Goal: Task Accomplishment & Management: Complete application form

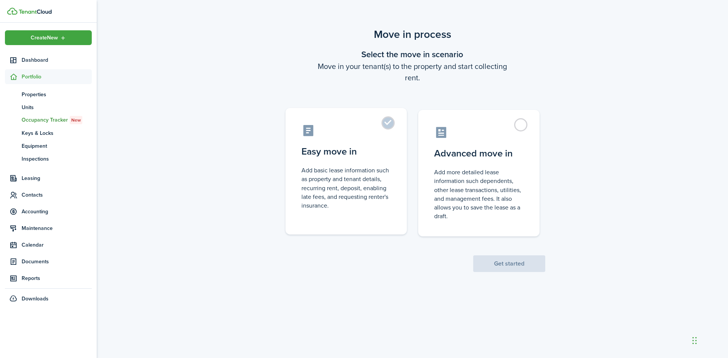
click at [388, 129] on label "Easy move in Add basic lease information such as property and tenant details, r…" at bounding box center [345, 171] width 121 height 127
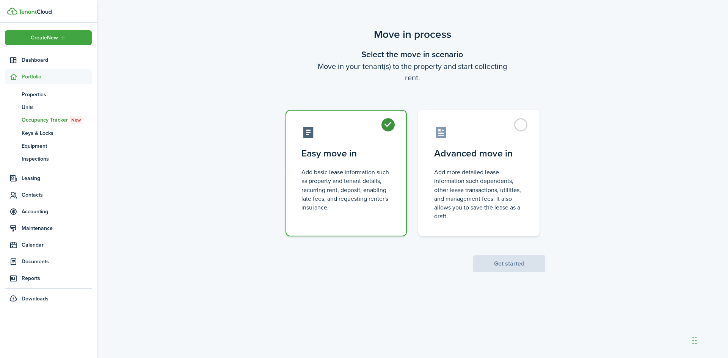
radio input "true"
click at [495, 259] on button "Get started" at bounding box center [509, 264] width 72 height 17
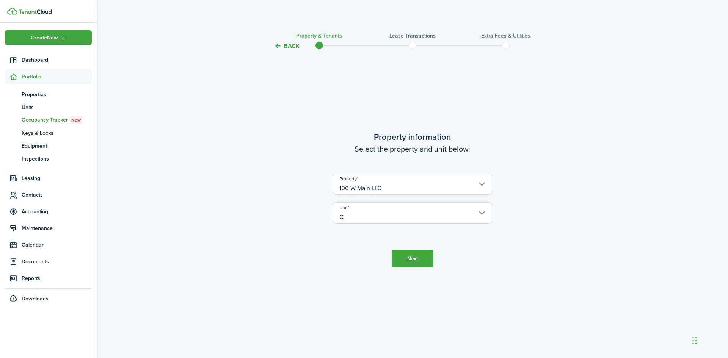
click at [423, 264] on button "Next" at bounding box center [413, 258] width 42 height 17
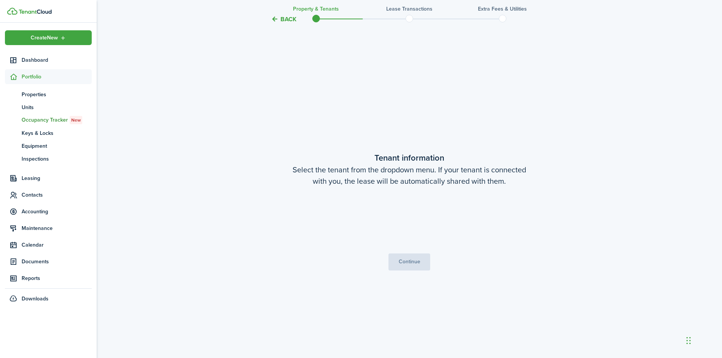
scroll to position [307, 0]
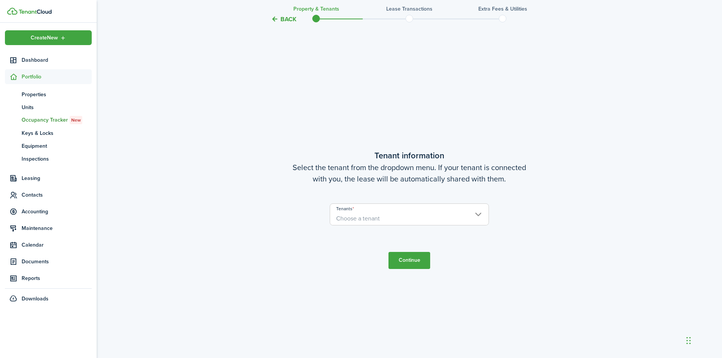
click at [372, 221] on span "Choose a tenant" at bounding box center [358, 218] width 44 height 9
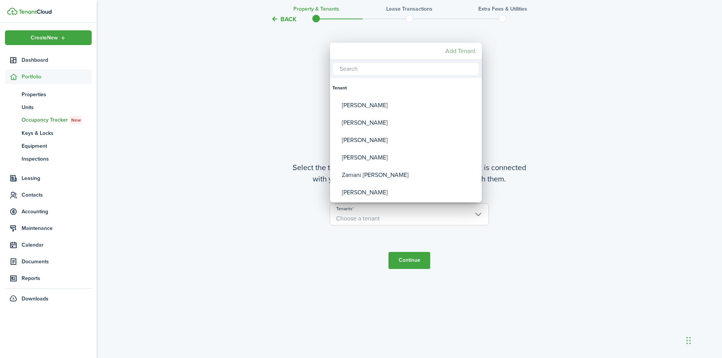
click at [465, 53] on mbsc-button "Add Tenant" at bounding box center [460, 51] width 36 height 14
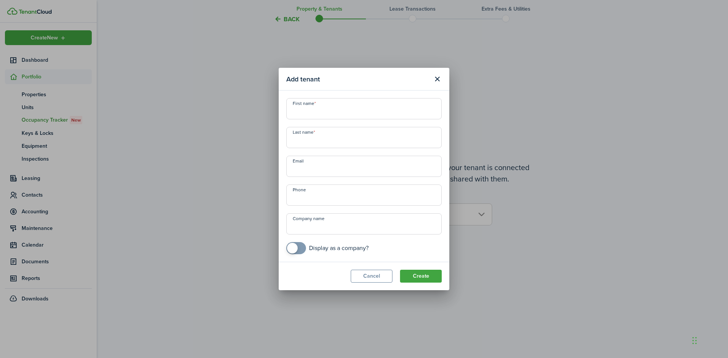
drag, startPoint x: 301, startPoint y: 109, endPoint x: 301, endPoint y: 129, distance: 19.4
click at [301, 109] on input "First name" at bounding box center [363, 108] width 155 height 21
type input "[PERSON_NAME]"
paste input "[DOMAIN_NAME][EMAIL_ADDRESS][DOMAIN_NAME]"
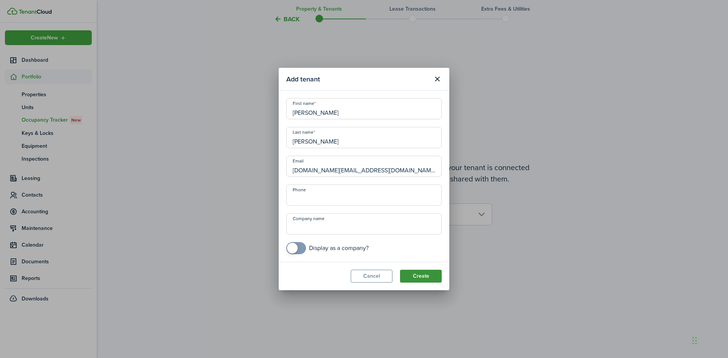
type input "[DOMAIN_NAME][EMAIL_ADDRESS][DOMAIN_NAME]"
click at [427, 277] on button "Create" at bounding box center [421, 276] width 42 height 13
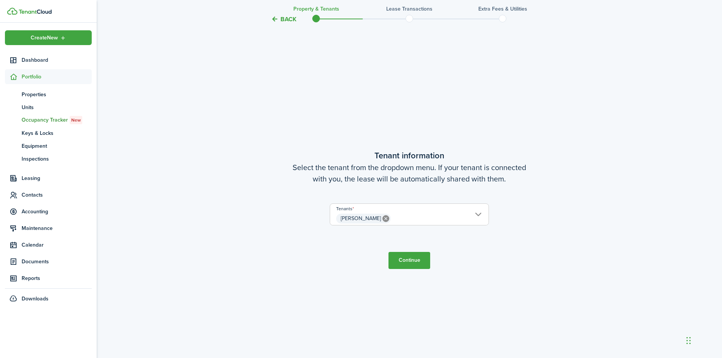
click at [410, 264] on button "Continue" at bounding box center [410, 260] width 42 height 17
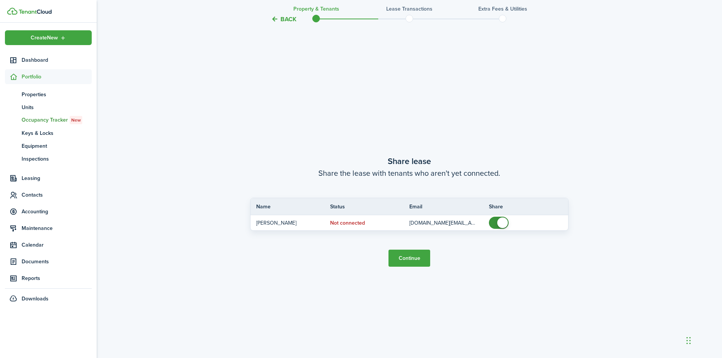
scroll to position [666, 0]
click at [411, 256] on button "Continue" at bounding box center [410, 256] width 42 height 17
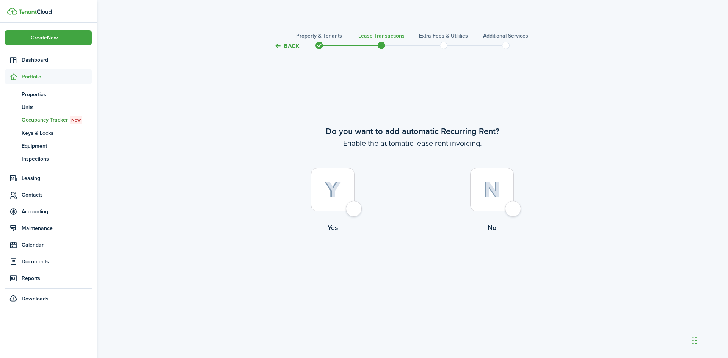
click at [354, 210] on div at bounding box center [333, 190] width 44 height 44
radio input "true"
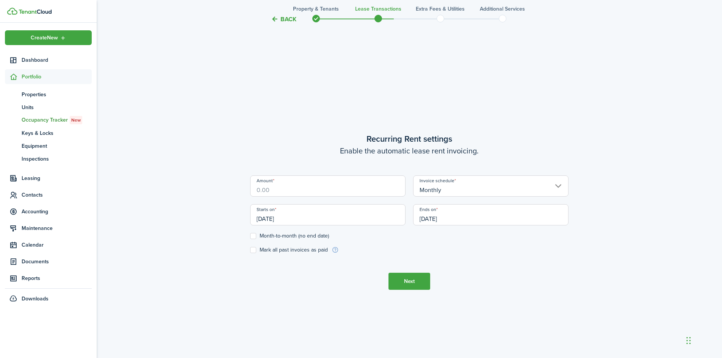
scroll to position [307, 0]
click at [307, 188] on input "Amount" at bounding box center [327, 183] width 155 height 21
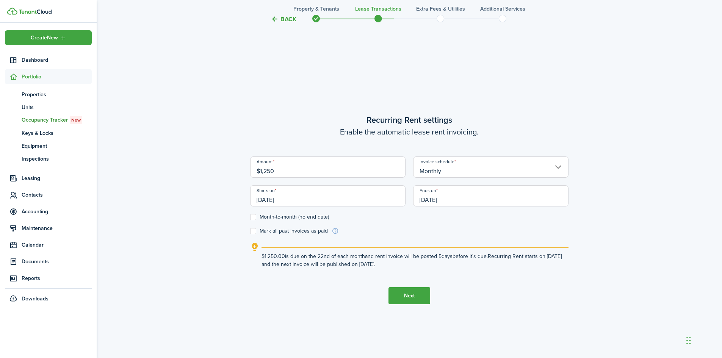
type input "$1,250.00"
click at [193, 193] on div "Back Property & Tenants Lease Transactions Extra fees & Utilities Additional Se…" at bounding box center [410, 53] width 626 height 669
click at [279, 202] on input "[DATE]" at bounding box center [327, 195] width 155 height 21
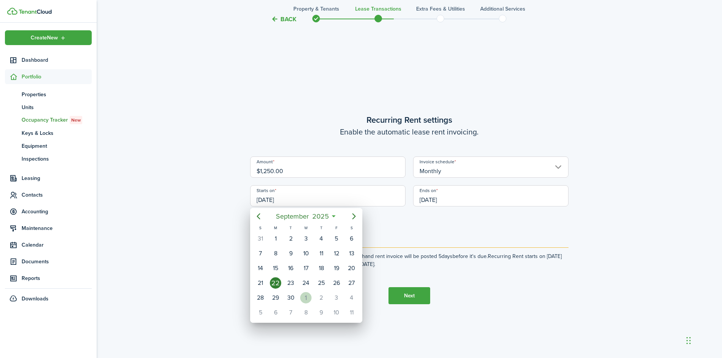
click at [305, 301] on div "1" at bounding box center [305, 297] width 11 height 11
type input "[DATE]"
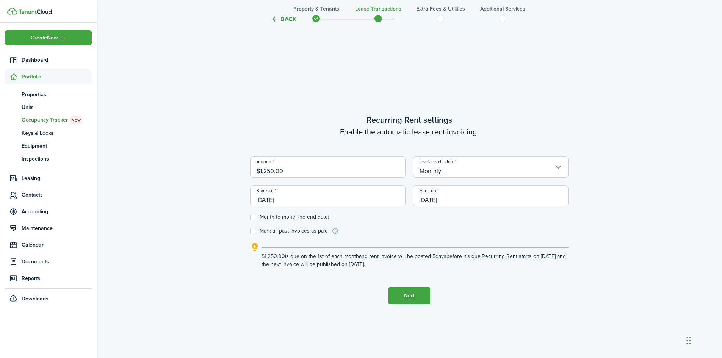
click at [270, 214] on label "Month-to-month (no end date)" at bounding box center [289, 217] width 79 height 6
click at [250, 217] on input "Month-to-month (no end date)" at bounding box center [250, 217] width 0 height 0
checkbox input "true"
click at [418, 297] on button "Next" at bounding box center [410, 295] width 42 height 17
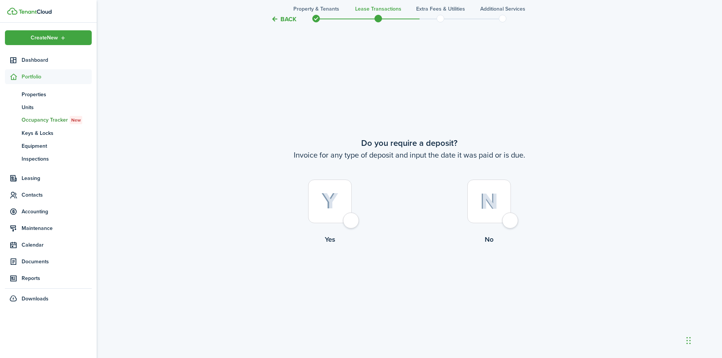
scroll to position [666, 0]
click at [352, 219] on div at bounding box center [330, 200] width 44 height 44
radio input "true"
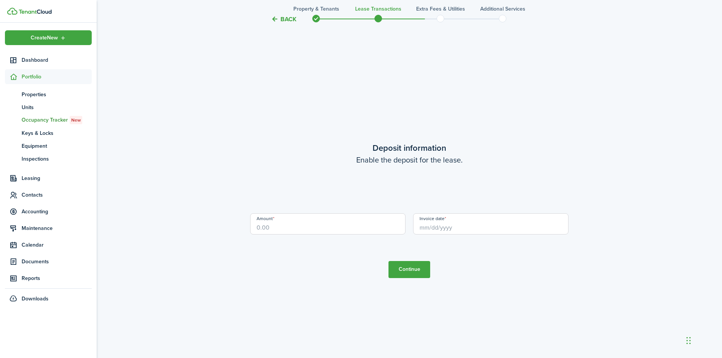
scroll to position [1024, 0]
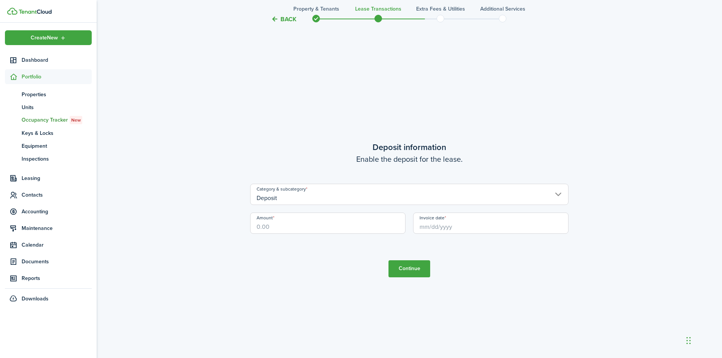
click at [273, 228] on input "Amount" at bounding box center [327, 223] width 155 height 21
type input "$1,875.00"
click at [337, 262] on tc-wizard-step "Deposit information Enable the deposit for the lease. Category & subcategory De…" at bounding box center [409, 209] width 318 height 358
click at [452, 224] on input "Invoice date" at bounding box center [490, 223] width 155 height 21
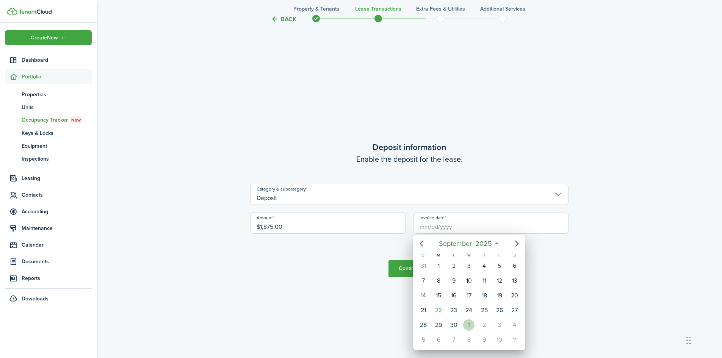
click at [467, 326] on div "1" at bounding box center [468, 325] width 11 height 11
type input "[DATE]"
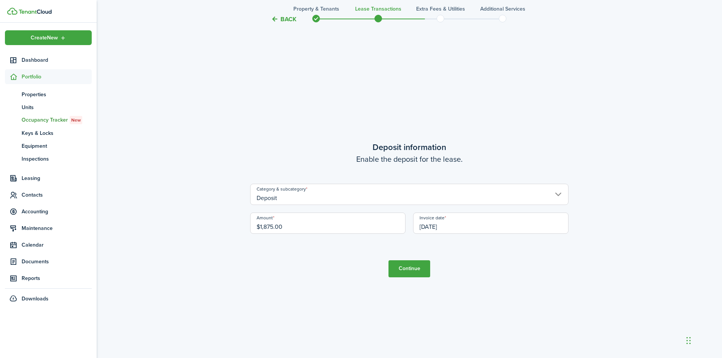
click at [415, 268] on button "Continue" at bounding box center [410, 268] width 42 height 17
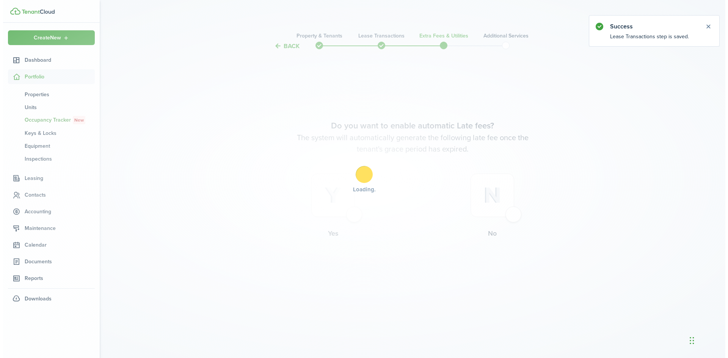
scroll to position [0, 0]
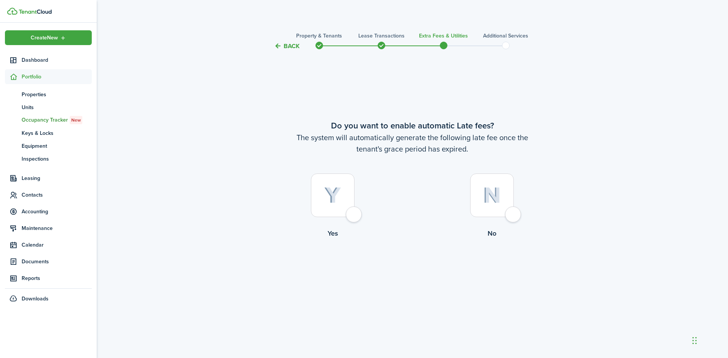
click at [354, 213] on div at bounding box center [333, 196] width 44 height 44
radio input "true"
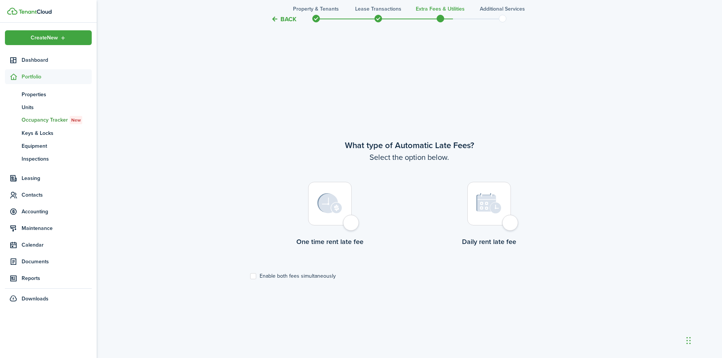
scroll to position [307, 0]
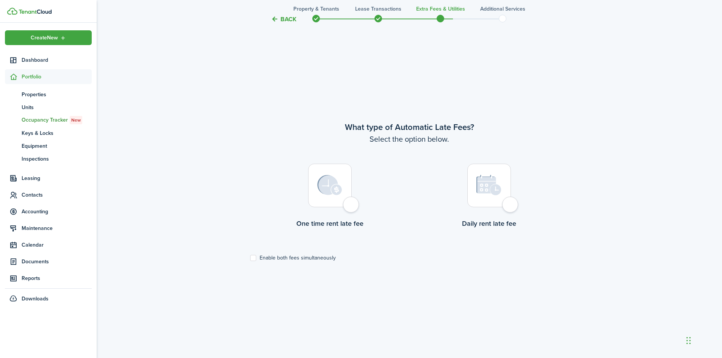
click at [351, 207] on div at bounding box center [330, 186] width 44 height 44
radio input "true"
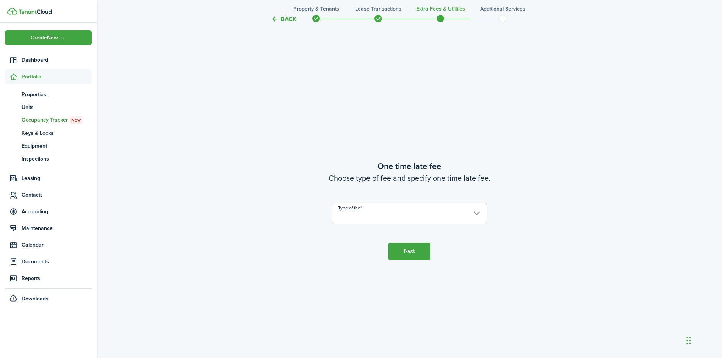
scroll to position [666, 0]
click at [360, 214] on input "Type of fee" at bounding box center [409, 212] width 155 height 21
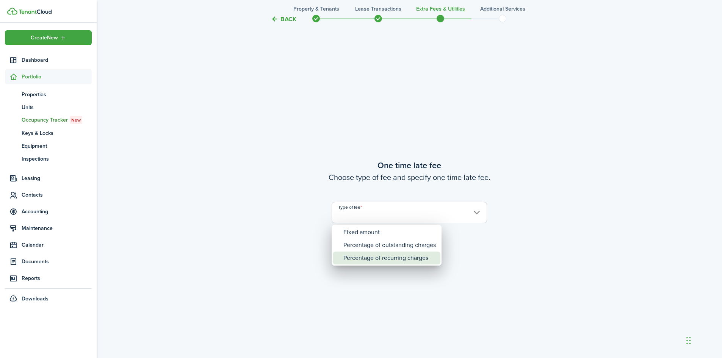
click at [356, 258] on div "Percentage of recurring charges" at bounding box center [390, 258] width 93 height 13
type input "Percentage of recurring charges"
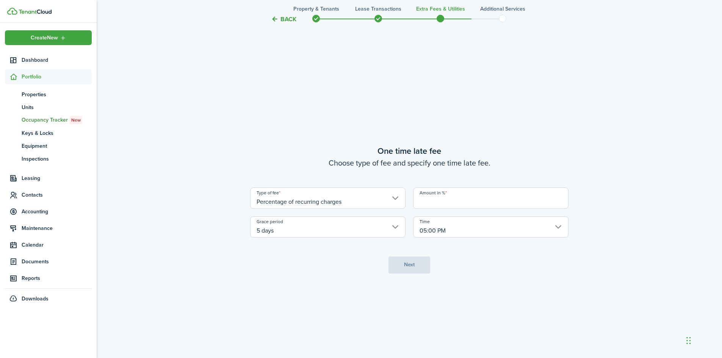
click at [430, 202] on input "Amount in %" at bounding box center [490, 198] width 155 height 21
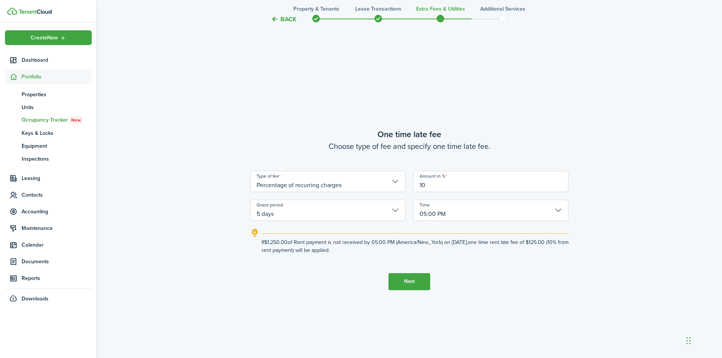
click at [356, 213] on input "5 days" at bounding box center [327, 210] width 155 height 21
type input "10"
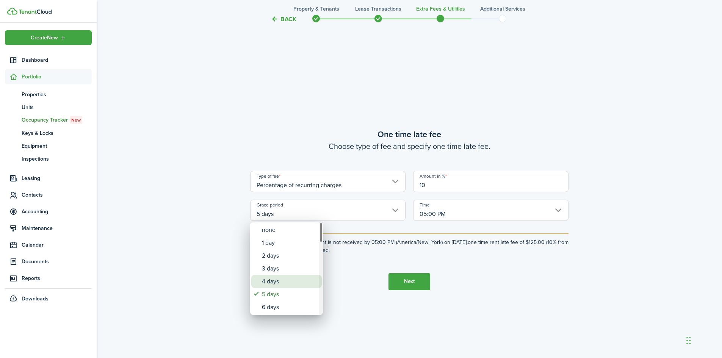
click at [288, 283] on div "4 days" at bounding box center [289, 281] width 55 height 13
type input "4 days"
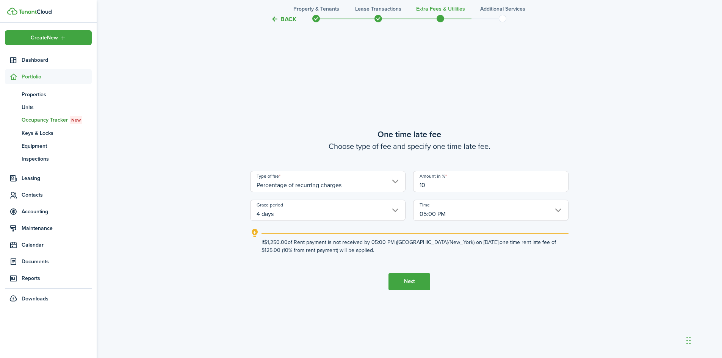
click at [410, 280] on button "Next" at bounding box center [410, 281] width 42 height 17
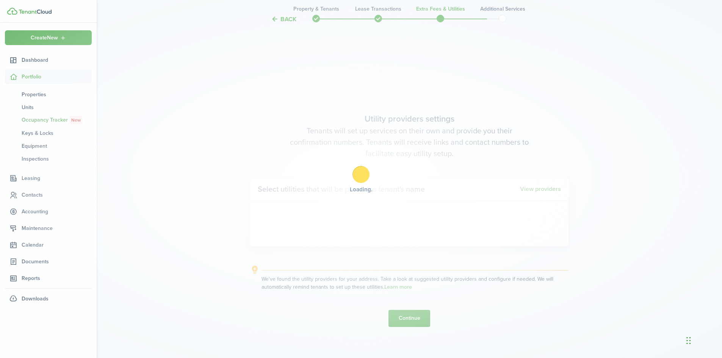
scroll to position [1024, 0]
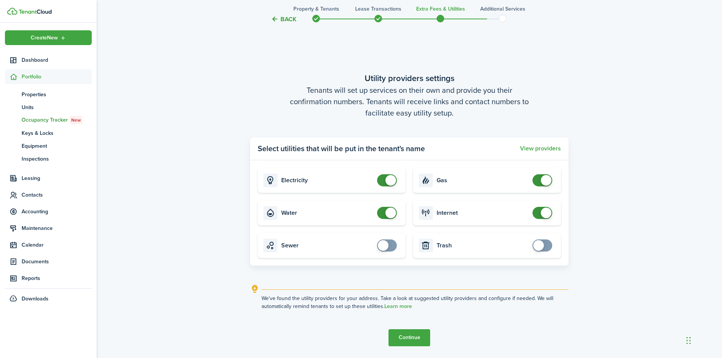
checkbox input "true"
click at [382, 248] on span at bounding box center [383, 245] width 11 height 11
checkbox input "true"
click at [541, 245] on span at bounding box center [538, 245] width 11 height 11
checkbox input "false"
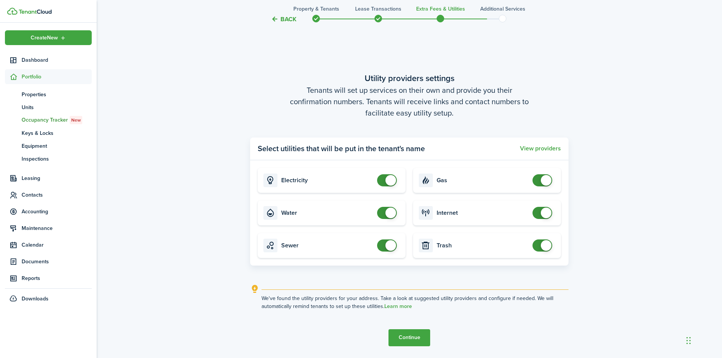
click at [388, 249] on span at bounding box center [391, 245] width 11 height 11
checkbox input "false"
click at [550, 245] on span at bounding box center [546, 245] width 11 height 11
checkbox input "false"
click at [544, 182] on span at bounding box center [546, 180] width 11 height 11
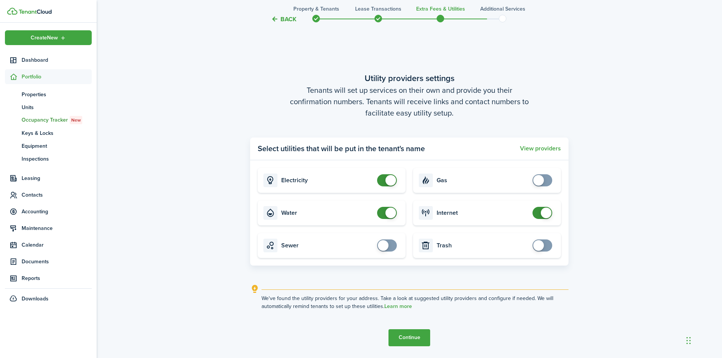
checkbox input "false"
click at [391, 216] on span at bounding box center [391, 213] width 11 height 11
click at [412, 337] on button "Continue" at bounding box center [410, 337] width 42 height 17
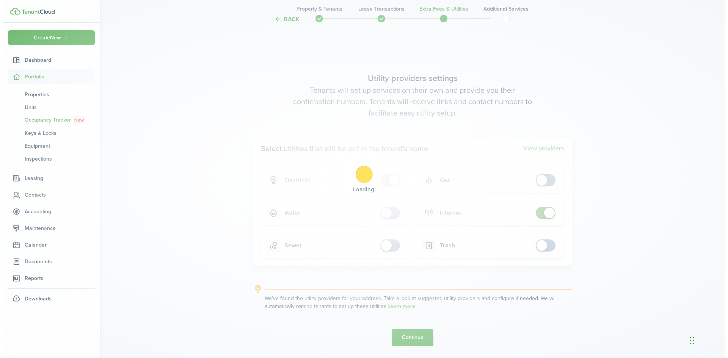
scroll to position [0, 0]
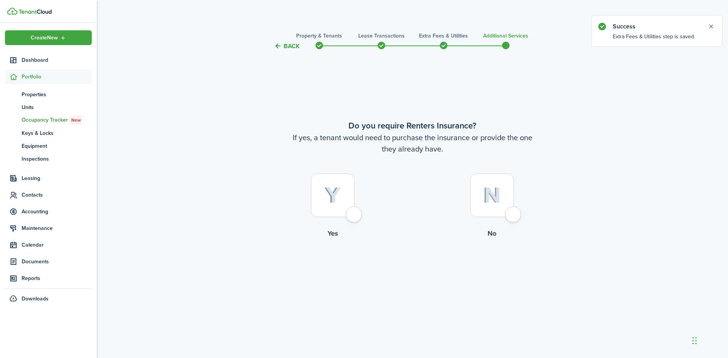
click at [352, 213] on div at bounding box center [333, 196] width 44 height 44
radio input "true"
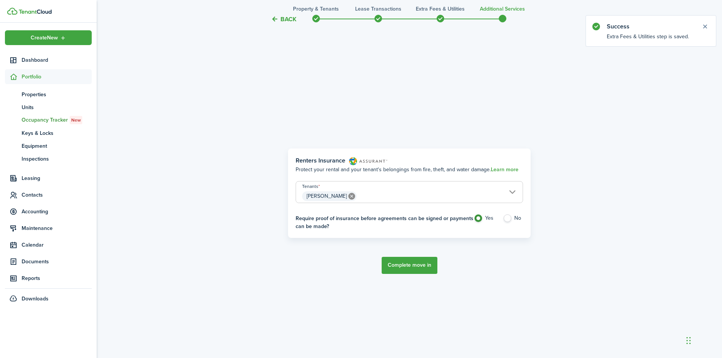
scroll to position [307, 0]
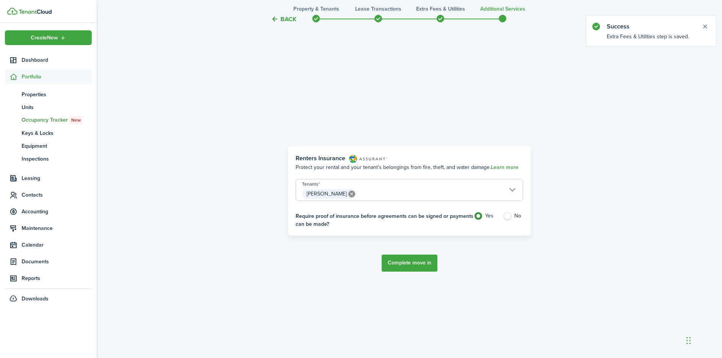
click at [420, 263] on button "Complete move in" at bounding box center [410, 263] width 56 height 17
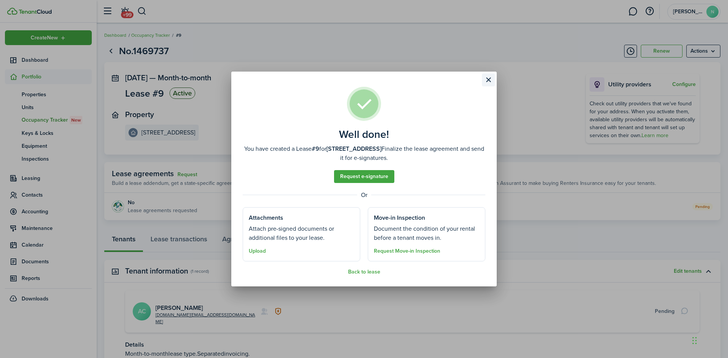
click at [491, 82] on button "Close modal" at bounding box center [488, 80] width 13 height 13
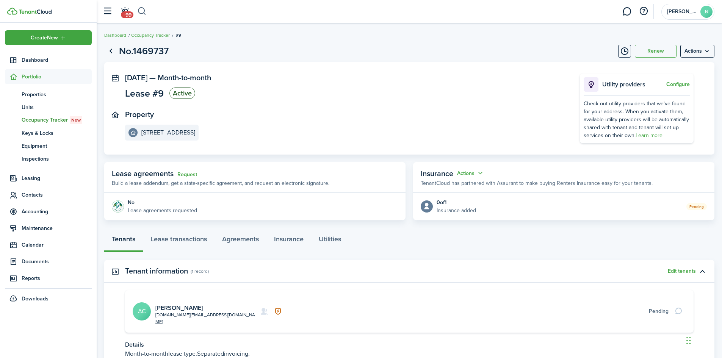
click at [141, 11] on button "button" at bounding box center [141, 11] width 9 height 13
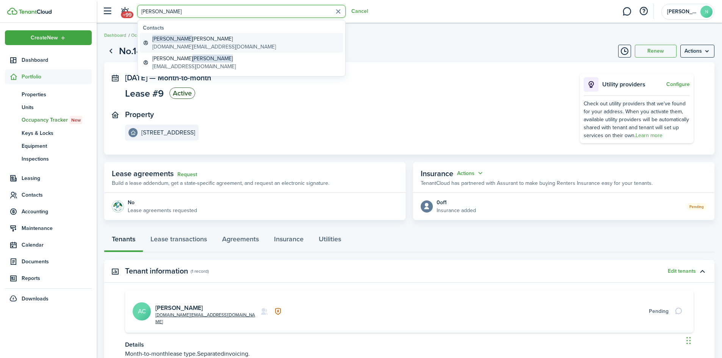
type input "[PERSON_NAME]"
click at [178, 36] on global-search-item-title "[PERSON_NAME]" at bounding box center [214, 39] width 124 height 8
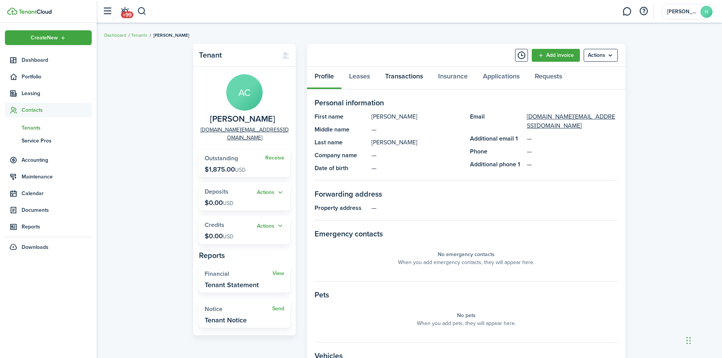
click at [395, 78] on link "Transactions" at bounding box center [404, 78] width 53 height 23
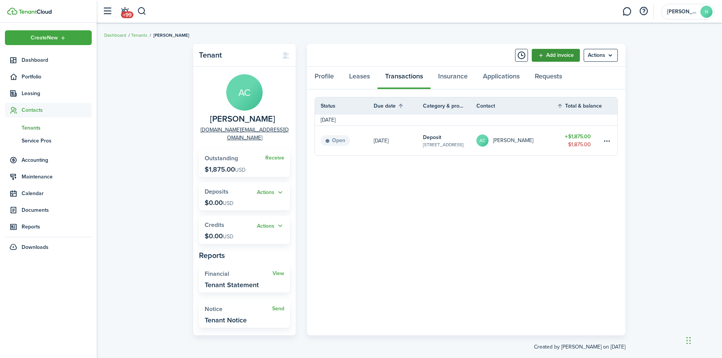
click at [561, 58] on link "Add invoice" at bounding box center [556, 55] width 48 height 13
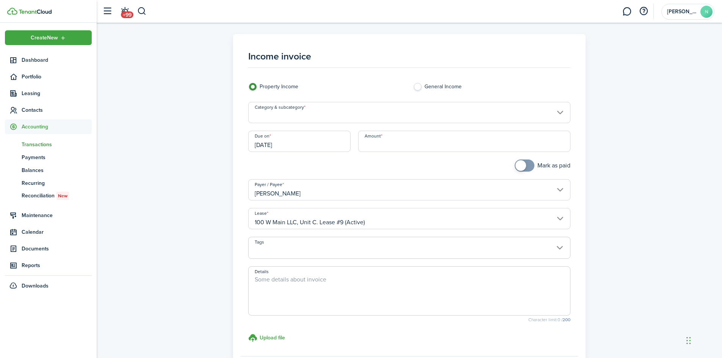
drag, startPoint x: 393, startPoint y: 145, endPoint x: 393, endPoint y: 149, distance: 4.5
click at [393, 145] on input "Amount" at bounding box center [464, 141] width 213 height 21
click at [288, 111] on input "Category & subcategory" at bounding box center [409, 112] width 323 height 21
type input "$73.34"
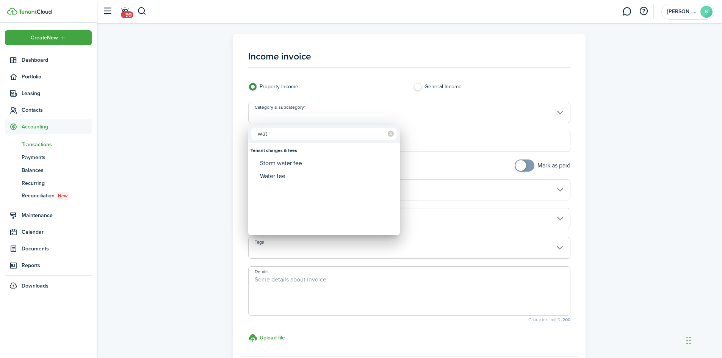
drag, startPoint x: 230, startPoint y: 137, endPoint x: 223, endPoint y: 138, distance: 7.7
click at [223, 138] on div "wat Tenant charges & fees Storm water fee Water fee" at bounding box center [361, 179] width 722 height 358
type input "wat"
click at [287, 110] on div at bounding box center [361, 179] width 844 height 480
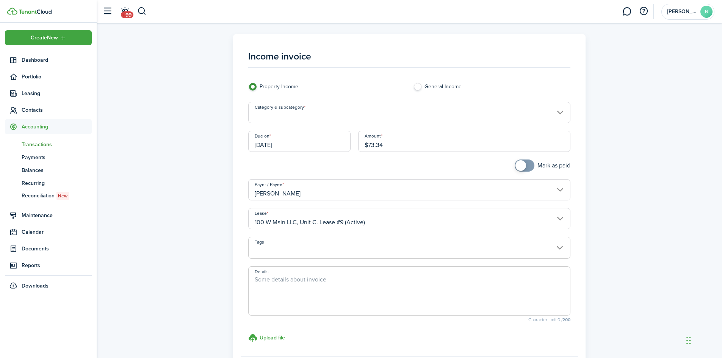
click at [298, 116] on input "Category & subcategory" at bounding box center [409, 112] width 323 height 21
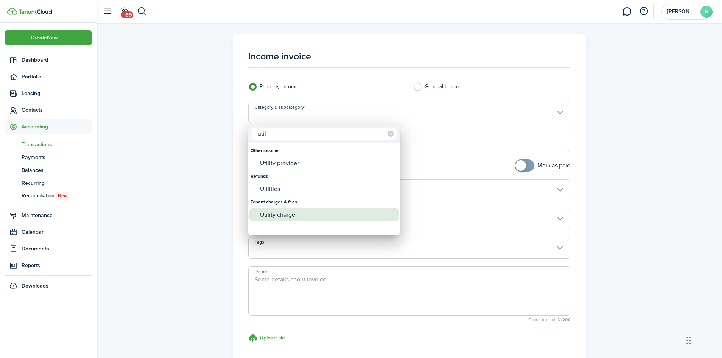
type input "util"
click at [286, 216] on div "Utility charge" at bounding box center [327, 215] width 134 height 13
type input "Tenant charges & fees / Utility charge"
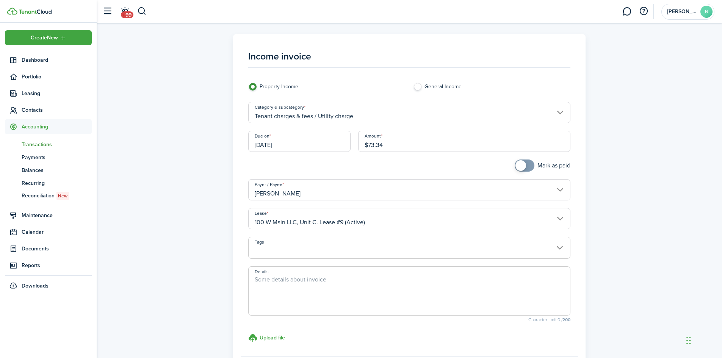
click at [280, 282] on textarea "Details" at bounding box center [410, 293] width 322 height 36
click at [294, 147] on input "[DATE]" at bounding box center [299, 141] width 102 height 21
type textarea "Water/Trash"
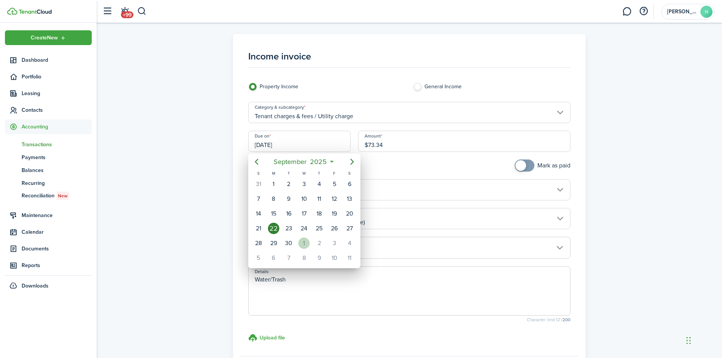
click at [300, 243] on div "1" at bounding box center [303, 243] width 11 height 11
type input "[DATE]"
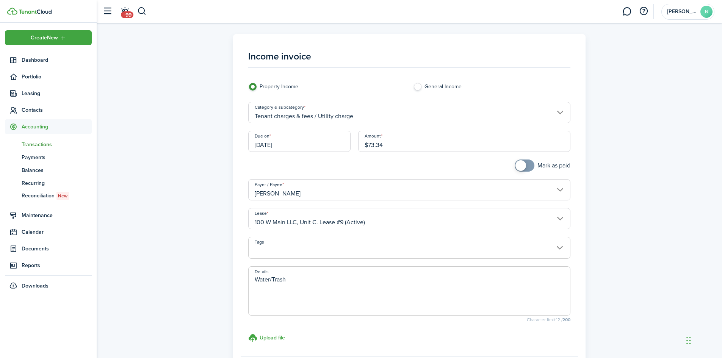
click at [312, 158] on div "Due on [DATE]" at bounding box center [300, 145] width 110 height 29
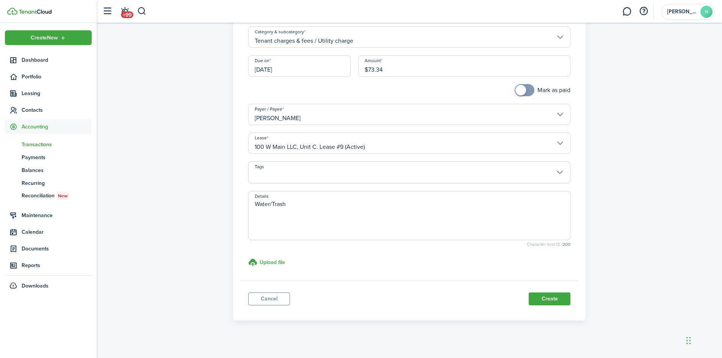
scroll to position [76, 0]
click at [546, 300] on button "Create" at bounding box center [550, 298] width 42 height 13
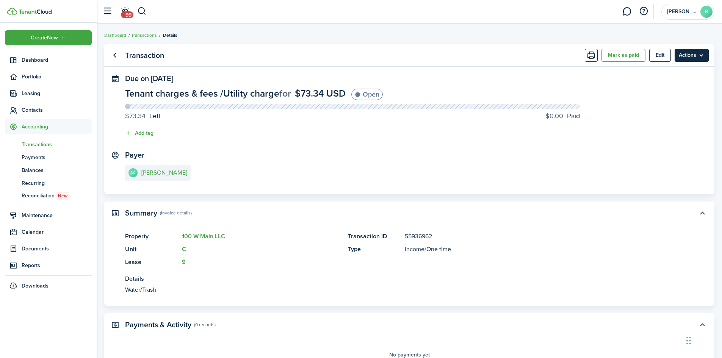
click at [692, 59] on menu-btn "Actions" at bounding box center [692, 55] width 34 height 13
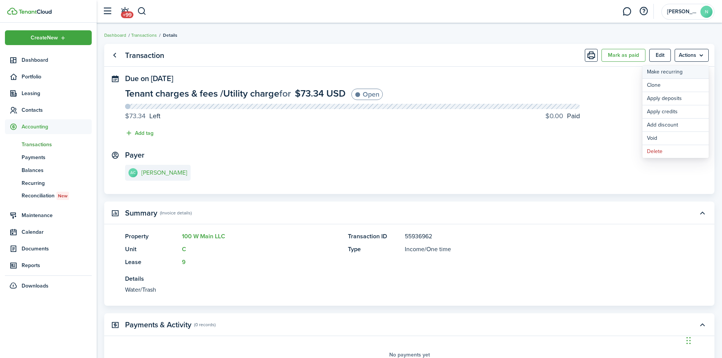
click at [682, 69] on link "Make recurring" at bounding box center [676, 72] width 66 height 13
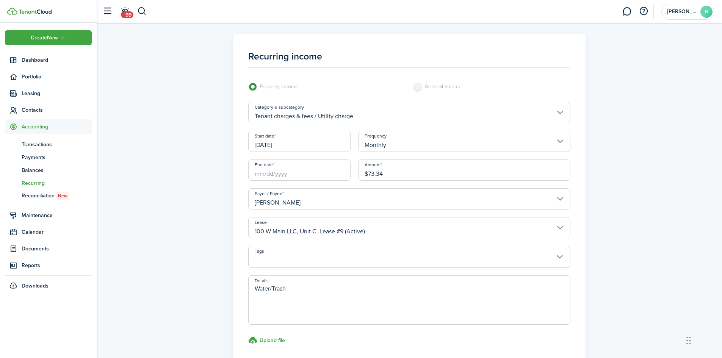
scroll to position [76, 0]
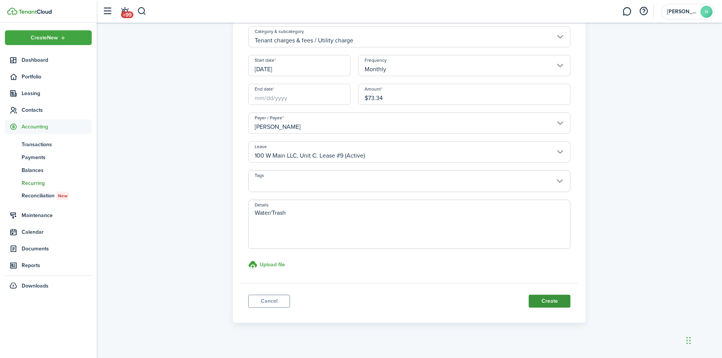
click at [550, 298] on button "Create" at bounding box center [550, 301] width 42 height 13
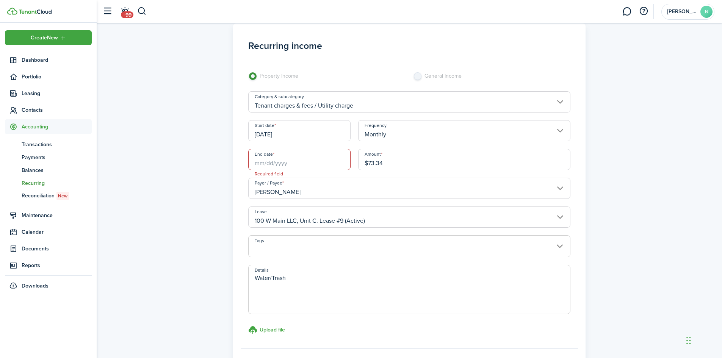
scroll to position [0, 0]
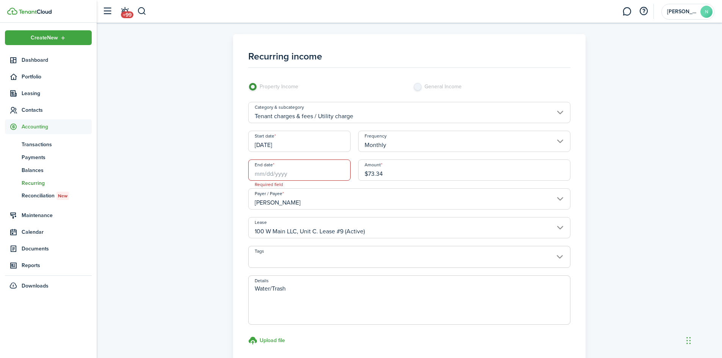
click at [274, 173] on input "End date" at bounding box center [299, 170] width 102 height 21
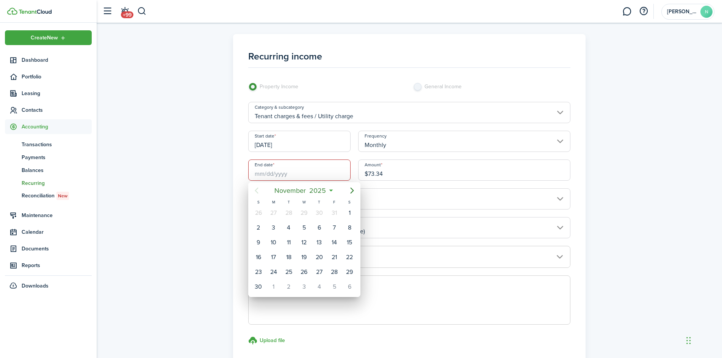
click at [277, 171] on div at bounding box center [361, 179] width 844 height 480
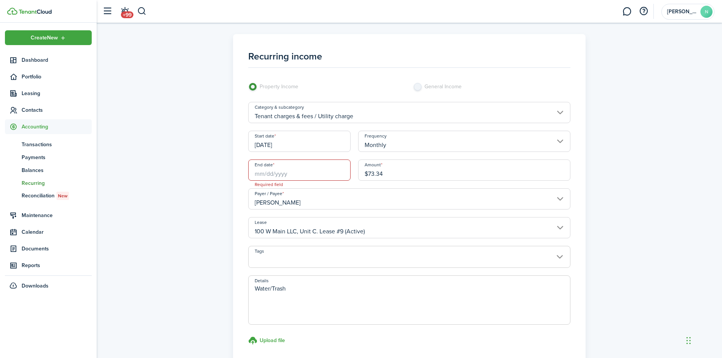
click at [268, 176] on input "End date" at bounding box center [299, 170] width 102 height 21
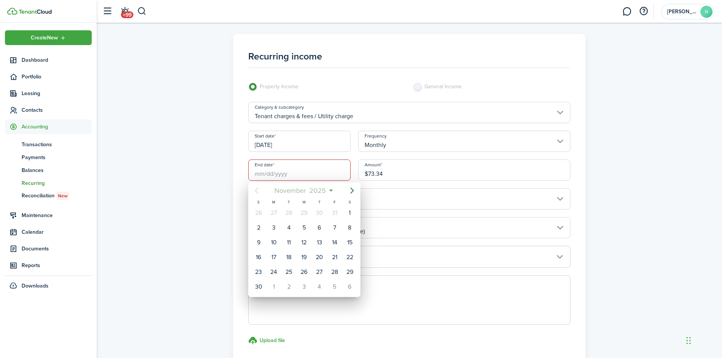
click at [323, 191] on span "2025" at bounding box center [318, 191] width 20 height 14
click at [306, 191] on span "2025" at bounding box center [300, 191] width 20 height 14
click at [348, 192] on icon "Next page" at bounding box center [352, 190] width 9 height 9
click at [349, 190] on icon "Next page" at bounding box center [352, 190] width 9 height 9
click at [344, 282] on div "2053" at bounding box center [339, 282] width 27 height 12
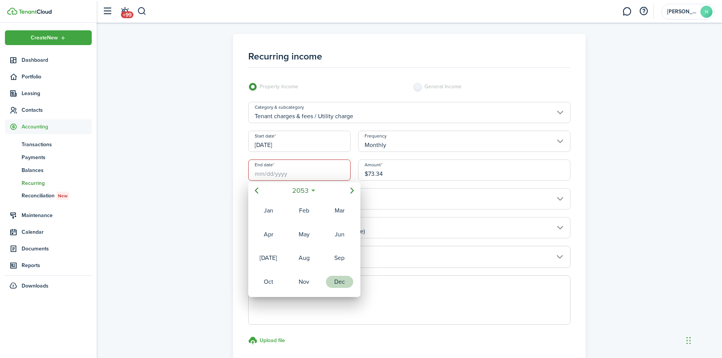
click at [344, 282] on div "Dec" at bounding box center [339, 282] width 27 height 12
click at [306, 271] on div "31" at bounding box center [303, 272] width 11 height 11
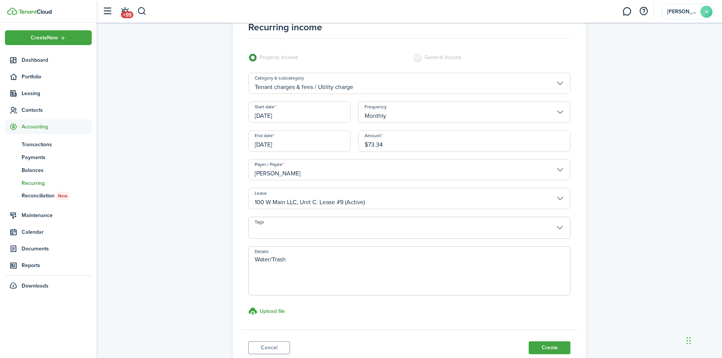
scroll to position [84, 0]
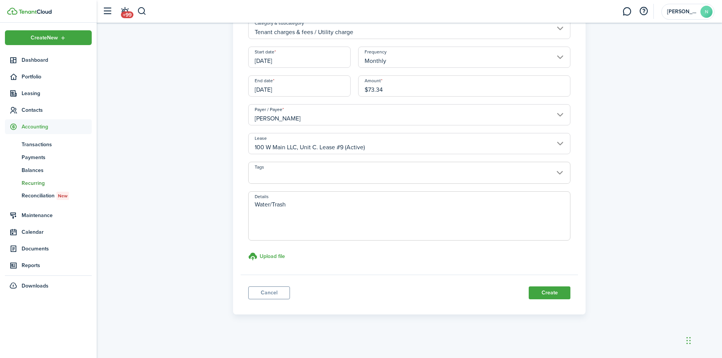
click at [545, 285] on panel-main-footer "Cancel Create" at bounding box center [410, 291] width 338 height 32
click at [542, 289] on button "Create" at bounding box center [550, 293] width 42 height 13
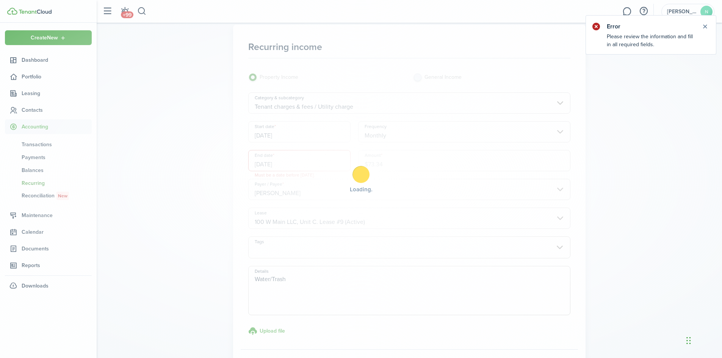
scroll to position [0, 0]
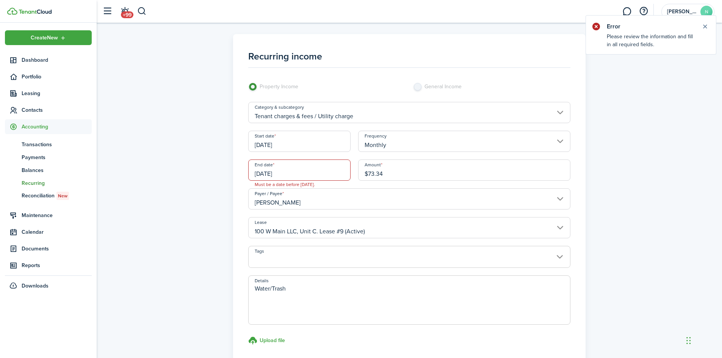
click at [277, 170] on input "[DATE]" at bounding box center [299, 170] width 102 height 21
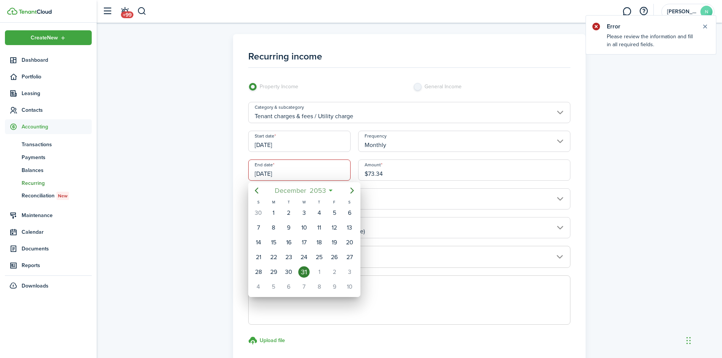
click at [323, 191] on span "2053" at bounding box center [318, 191] width 20 height 14
click at [302, 190] on span "2053" at bounding box center [300, 191] width 20 height 14
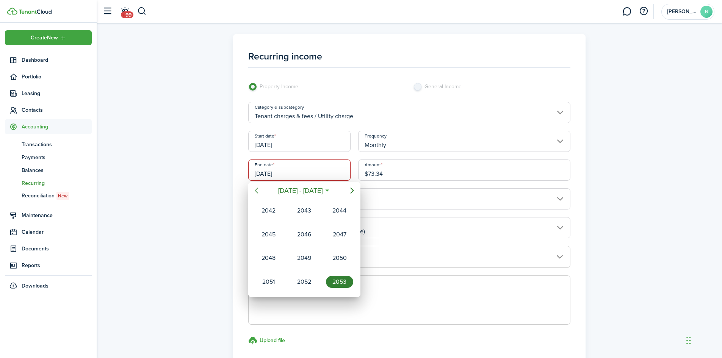
click at [258, 190] on icon "Previous page" at bounding box center [256, 190] width 9 height 9
click at [303, 280] on div "2040" at bounding box center [303, 282] width 27 height 12
click at [338, 259] on div "Sep" at bounding box center [339, 258] width 27 height 12
click at [330, 259] on div "21" at bounding box center [334, 257] width 11 height 11
type input "[DATE]"
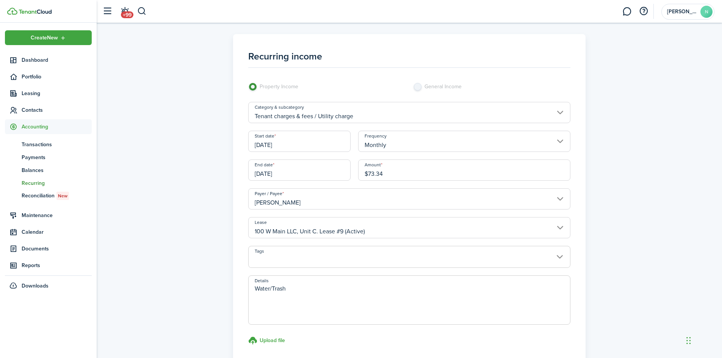
click at [163, 234] on div "Recurring income Property Income General Income Category & subcategory Tenant c…" at bounding box center [409, 216] width 618 height 365
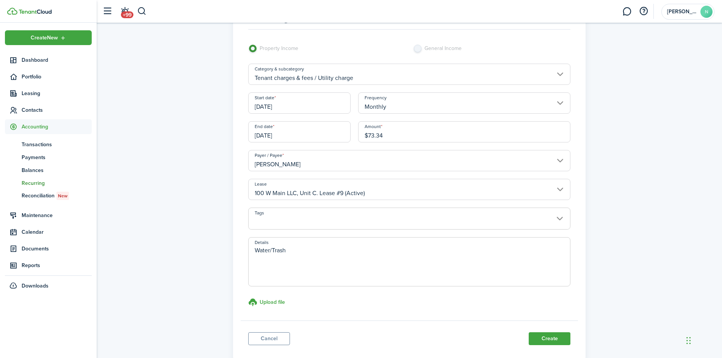
scroll to position [84, 0]
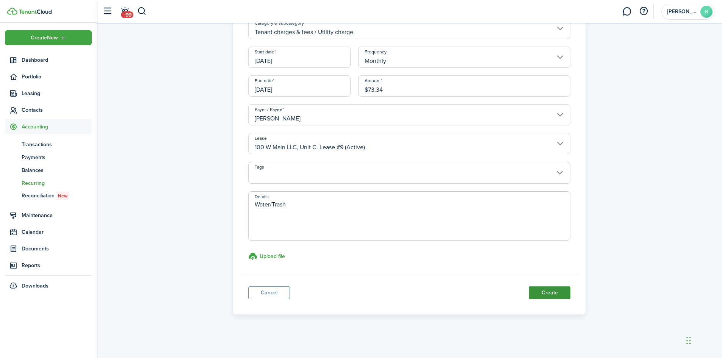
click at [537, 291] on button "Create" at bounding box center [550, 293] width 42 height 13
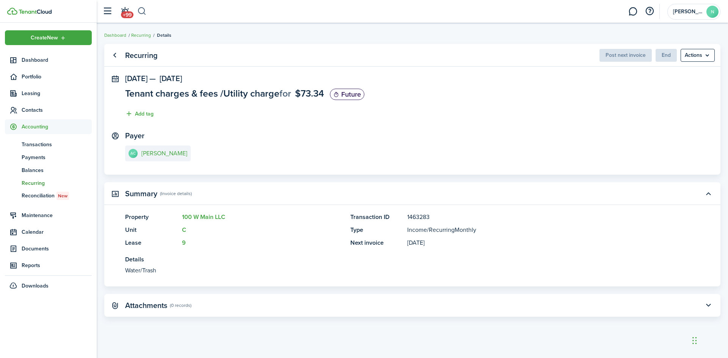
click at [141, 14] on button "button" at bounding box center [141, 11] width 9 height 13
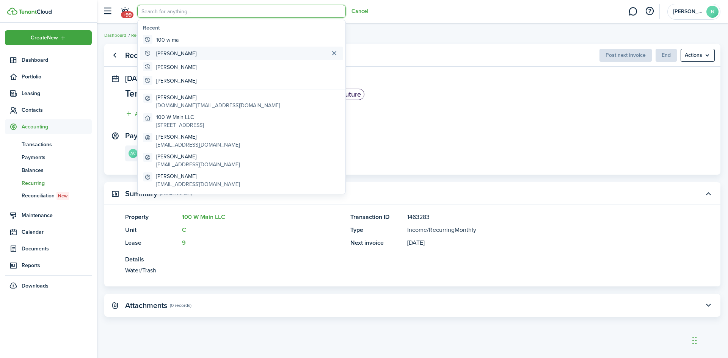
click at [172, 53] on global-search-item "[PERSON_NAME]" at bounding box center [241, 54] width 203 height 14
type input "[PERSON_NAME]"
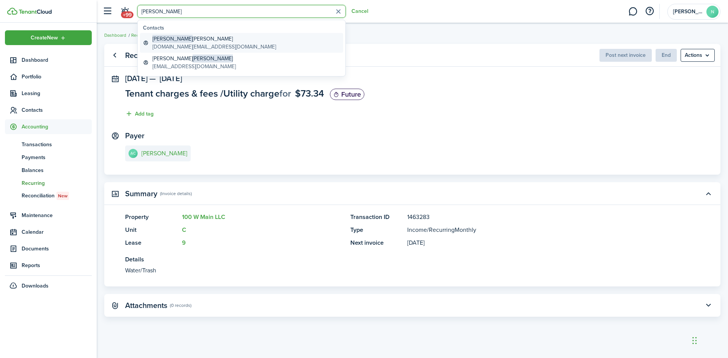
click at [205, 42] on global-search-item-title "[PERSON_NAME]" at bounding box center [214, 39] width 124 height 8
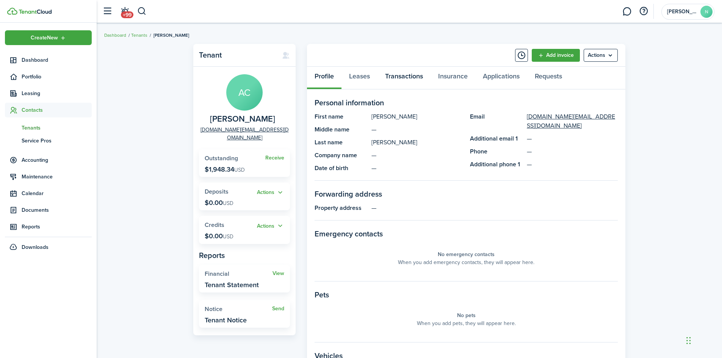
click at [409, 77] on link "Transactions" at bounding box center [404, 78] width 53 height 23
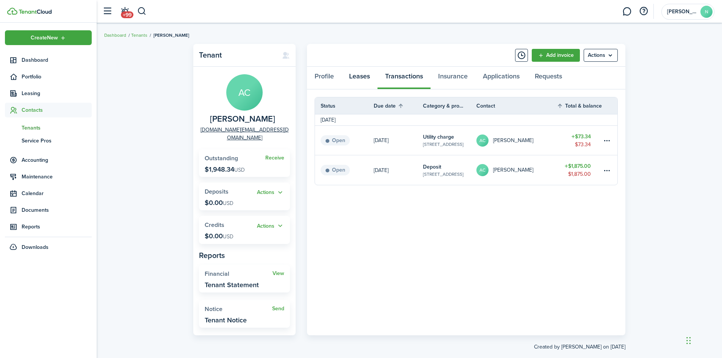
click at [362, 80] on link "Leases" at bounding box center [360, 78] width 36 height 23
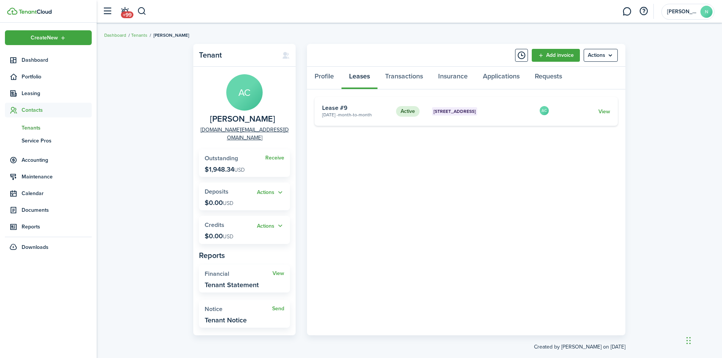
click at [602, 116] on card "Active 100 W Main LLC, Unit C [DATE] - Month-to-month Lease #9 AC View" at bounding box center [466, 111] width 303 height 29
click at [606, 112] on link "View" at bounding box center [605, 112] width 12 height 8
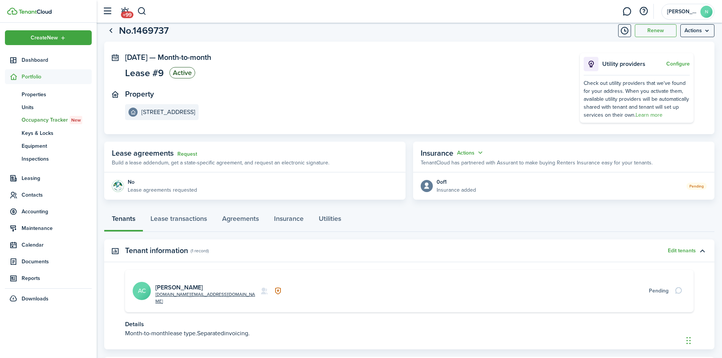
scroll to position [54, 0]
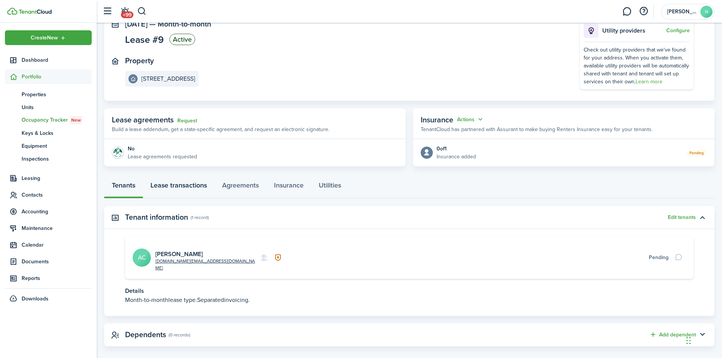
click at [187, 188] on link "Lease transactions" at bounding box center [179, 187] width 72 height 23
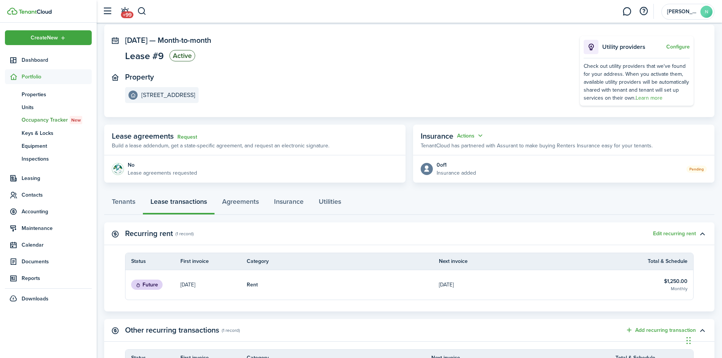
scroll to position [184, 0]
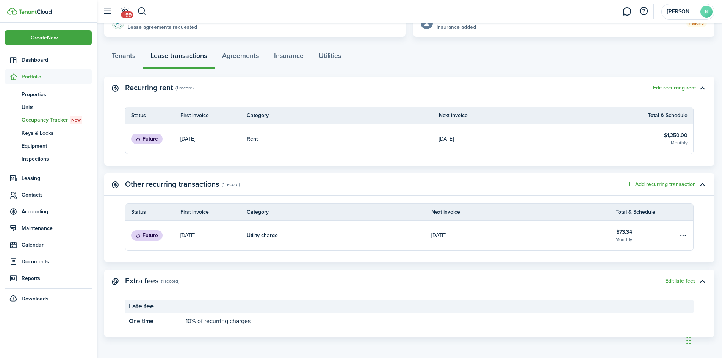
click at [151, 139] on status "Future" at bounding box center [146, 139] width 31 height 11
click at [446, 141] on p "[DATE]" at bounding box center [446, 139] width 15 height 8
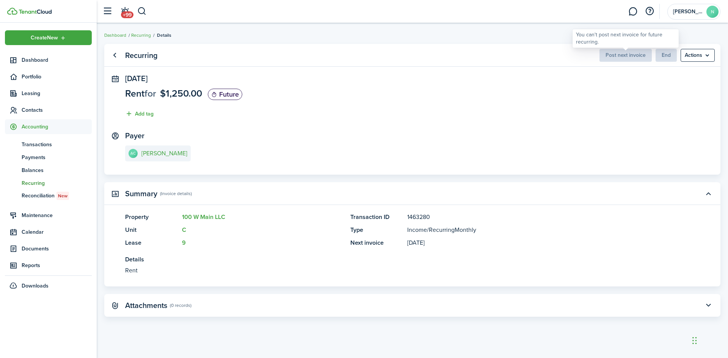
click at [632, 54] on span "Post next invoice" at bounding box center [625, 55] width 52 height 8
click at [699, 56] on menu-btn "Actions" at bounding box center [698, 55] width 34 height 13
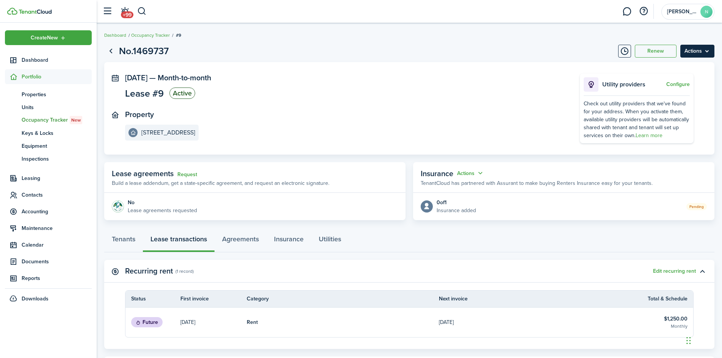
click at [702, 47] on menu-btn "Actions" at bounding box center [698, 51] width 34 height 13
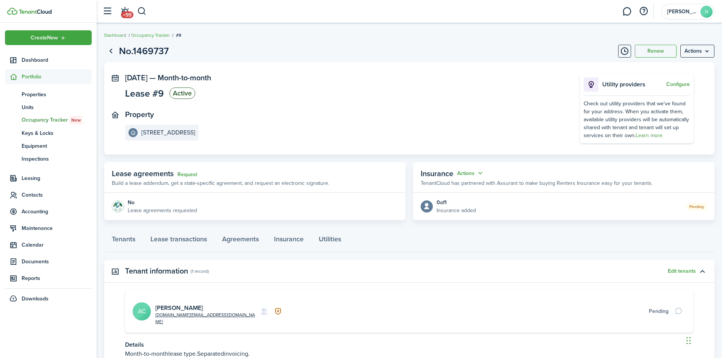
scroll to position [54, 0]
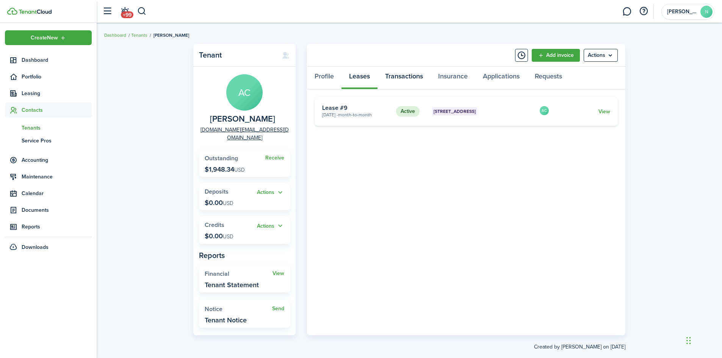
click at [404, 82] on link "Transactions" at bounding box center [404, 78] width 53 height 23
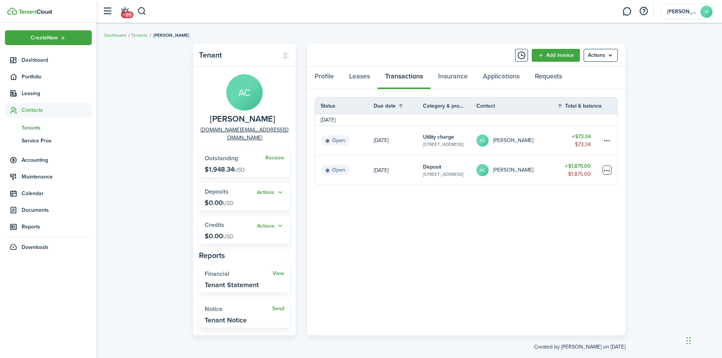
click at [607, 172] on table-menu-btn-icon at bounding box center [607, 170] width 9 height 9
click at [579, 197] on link "Mark as paid" at bounding box center [579, 198] width 66 height 13
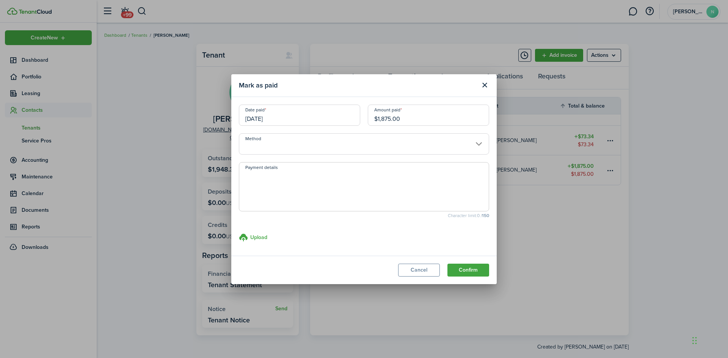
drag, startPoint x: 411, startPoint y: 121, endPoint x: 239, endPoint y: 117, distance: 171.8
click at [228, 118] on div "Mark as paid Date paid [DATE] Amount paid $1,875.00 Method Payment details Char…" at bounding box center [364, 179] width 728 height 358
click at [317, 109] on input "[DATE]" at bounding box center [299, 115] width 121 height 21
type input "$400.00"
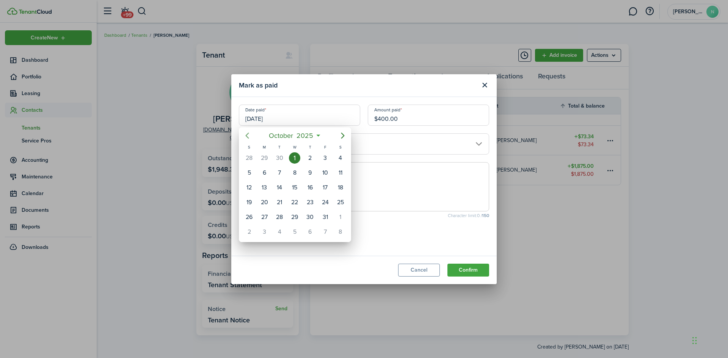
click at [243, 136] on icon "Previous page" at bounding box center [247, 135] width 9 height 9
click at [323, 171] on div "12" at bounding box center [325, 172] width 11 height 11
type input "[DATE]"
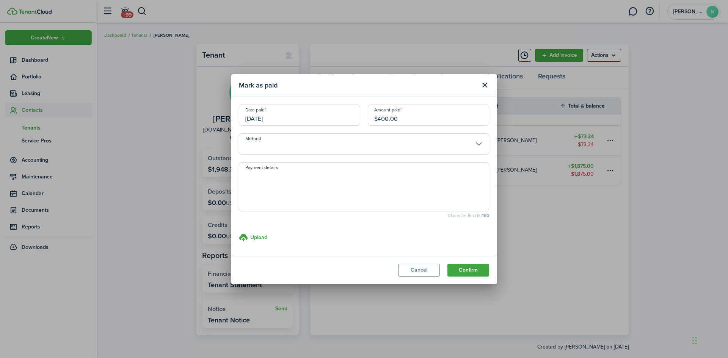
click at [298, 188] on textarea "Payment details" at bounding box center [363, 189] width 249 height 36
type textarea "Cash App"
click at [469, 271] on button "Confirm" at bounding box center [468, 270] width 42 height 13
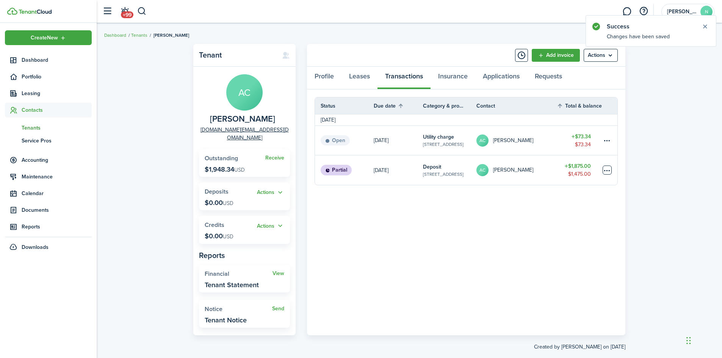
click at [602, 170] on tr "Partial [DATE] Deposit 100 W Main LLC, Unit C AC [PERSON_NAME] $1,875.00 $1,475…" at bounding box center [466, 170] width 303 height 30
click at [607, 171] on table-menu-btn-icon at bounding box center [607, 170] width 9 height 9
click at [579, 197] on link "Mark as paid" at bounding box center [579, 198] width 66 height 13
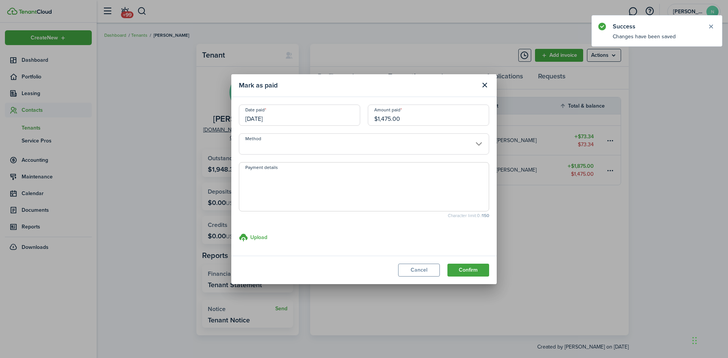
drag, startPoint x: 274, startPoint y: 125, endPoint x: 263, endPoint y: 127, distance: 11.5
click at [274, 125] on div "Date paid [DATE] Amount paid $1,475.00" at bounding box center [364, 119] width 258 height 29
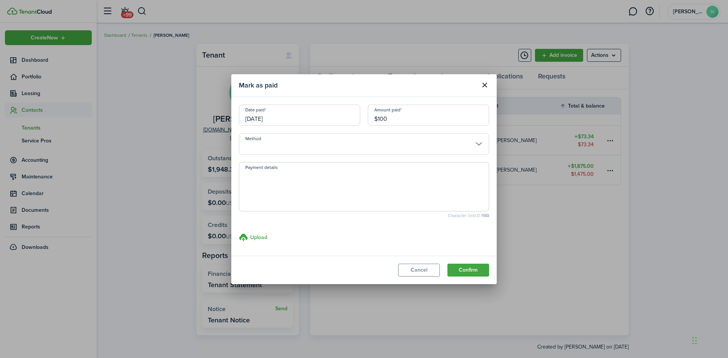
click at [281, 120] on input "[DATE]" at bounding box center [299, 115] width 121 height 21
type input "$100.00"
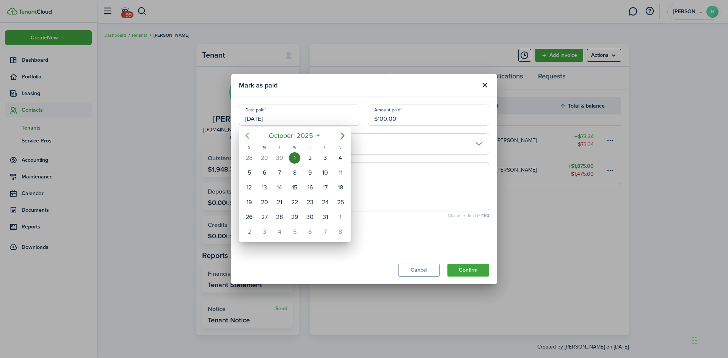
click at [247, 135] on icon "Previous page" at bounding box center [247, 135] width 9 height 9
click at [341, 172] on div "13" at bounding box center [340, 172] width 11 height 11
type input "[DATE]"
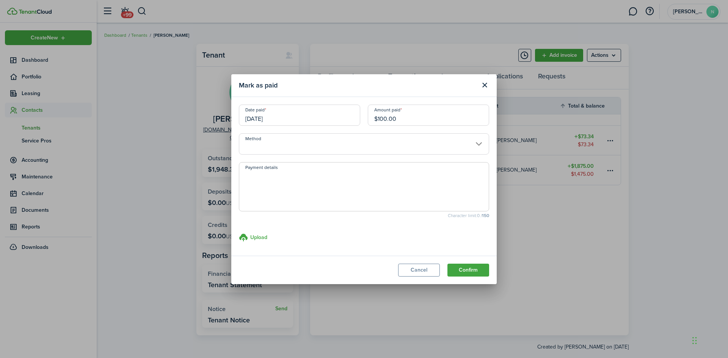
click at [259, 196] on textarea "Payment details" at bounding box center [363, 189] width 249 height 36
type textarea "Cash App"
click at [470, 270] on button "Confirm" at bounding box center [468, 270] width 42 height 13
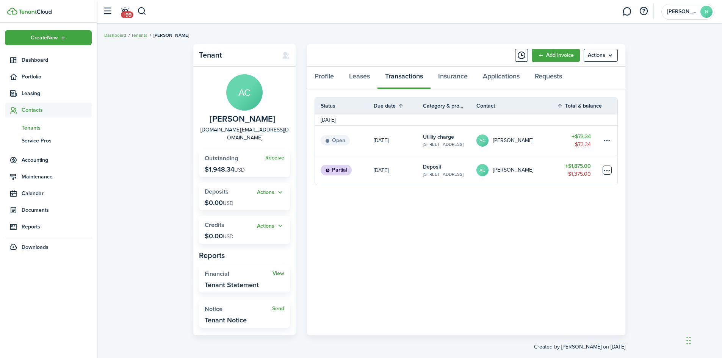
click at [607, 175] on table-menu-btn-icon at bounding box center [607, 170] width 9 height 9
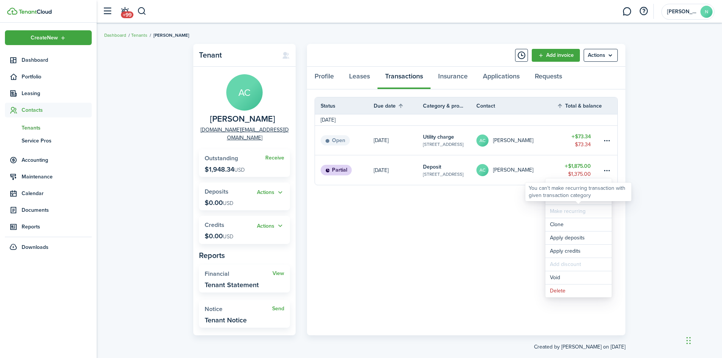
click at [569, 198] on div "You can't make recurring transaction with given transaction category" at bounding box center [578, 192] width 99 height 15
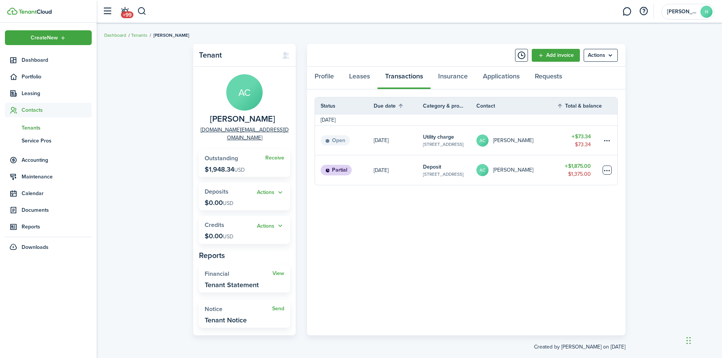
click at [608, 174] on table-menu-btn-icon "Open menu" at bounding box center [607, 170] width 9 height 9
click at [573, 198] on link "Mark as paid" at bounding box center [579, 198] width 66 height 13
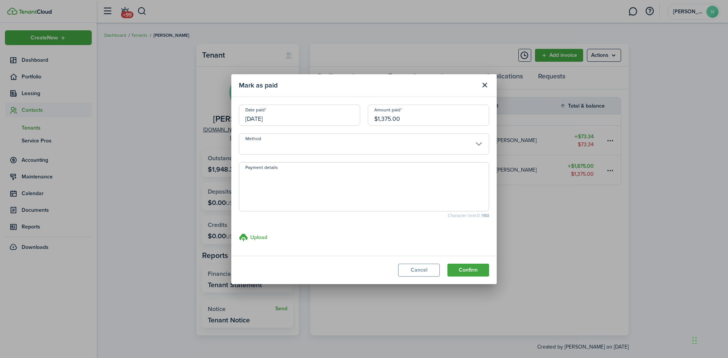
click at [306, 123] on input "[DATE]" at bounding box center [299, 115] width 121 height 21
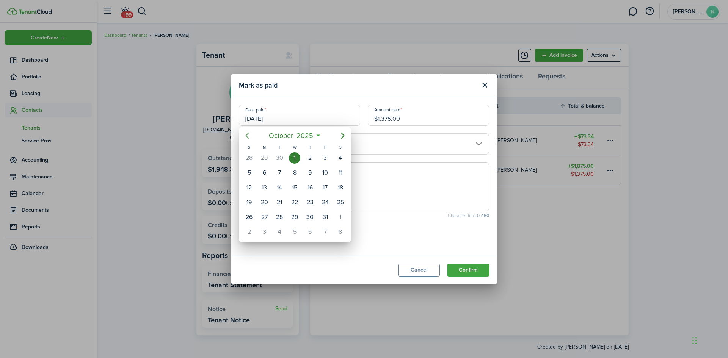
click at [243, 133] on icon "Previous page" at bounding box center [247, 135] width 9 height 9
click at [298, 172] on div "10" at bounding box center [294, 172] width 11 height 11
type input "[DATE]"
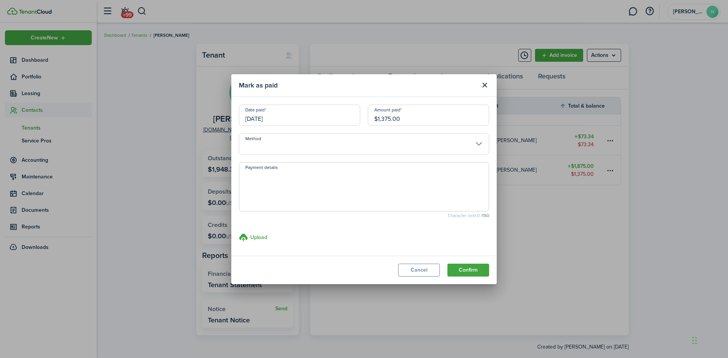
click at [394, 121] on input "$1,375.00" at bounding box center [428, 115] width 121 height 21
drag, startPoint x: 256, startPoint y: 118, endPoint x: 243, endPoint y: 119, distance: 12.6
click at [243, 119] on div "Date paid [DATE] Amount paid $1,375.00" at bounding box center [364, 119] width 258 height 29
type input "$400.00"
click at [265, 182] on textarea "Payment details" at bounding box center [363, 189] width 249 height 36
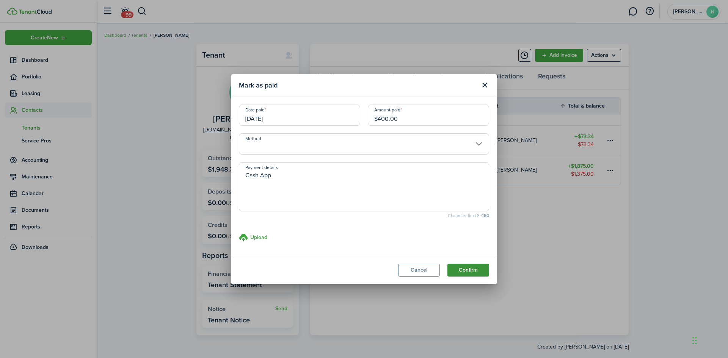
type textarea "Cash App"
click at [481, 269] on button "Confirm" at bounding box center [468, 270] width 42 height 13
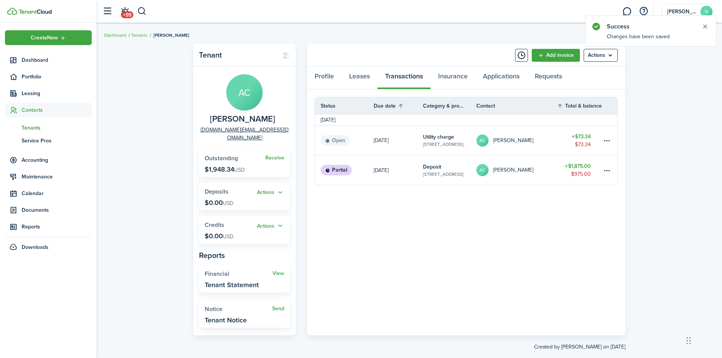
click at [569, 262] on panel-main-body "Status Due date Category & property Contact Total & balance Actions [DATE] Open…" at bounding box center [466, 212] width 318 height 246
click at [610, 175] on table-menu-btn-icon at bounding box center [607, 170] width 9 height 9
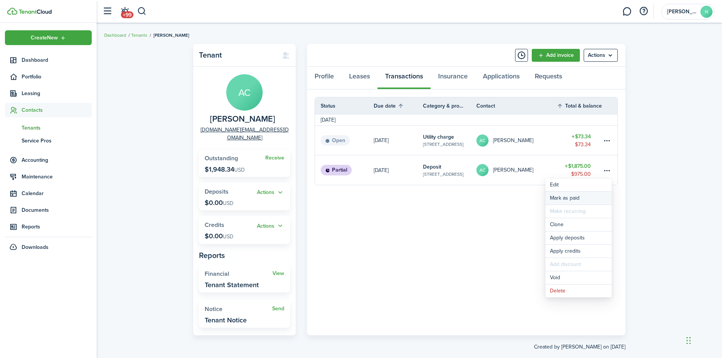
click at [563, 201] on link "Mark as paid" at bounding box center [579, 198] width 66 height 13
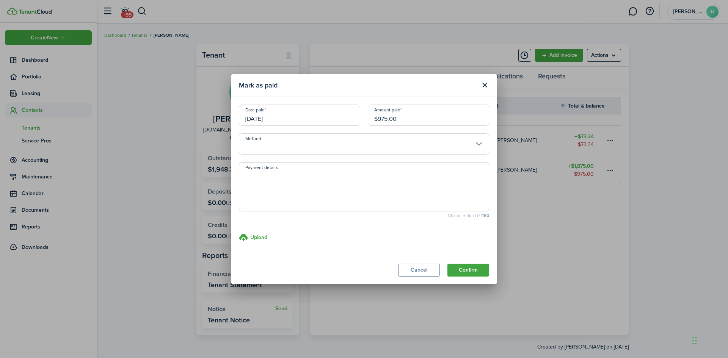
drag, startPoint x: 426, startPoint y: 124, endPoint x: 283, endPoint y: 137, distance: 143.5
click at [285, 136] on modal-body "Date paid [DATE] Amount paid $975.00 Method Payment details Character limit: 0 …" at bounding box center [363, 176] width 265 height 159
type input "$900.00"
click at [292, 197] on textarea "Payment details" at bounding box center [363, 189] width 249 height 36
click at [270, 118] on input "[DATE]" at bounding box center [299, 115] width 121 height 21
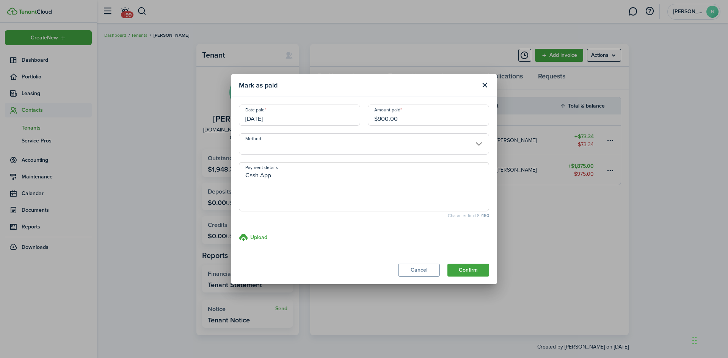
type textarea "Cash App"
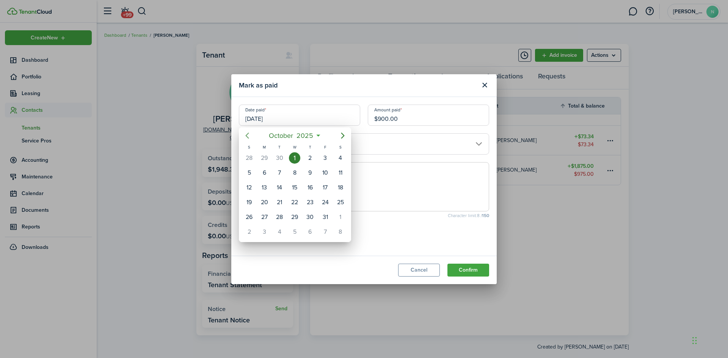
click at [245, 138] on icon "Previous page" at bounding box center [247, 135] width 9 height 9
click at [266, 204] on div "22" at bounding box center [264, 202] width 11 height 11
type input "[DATE]"
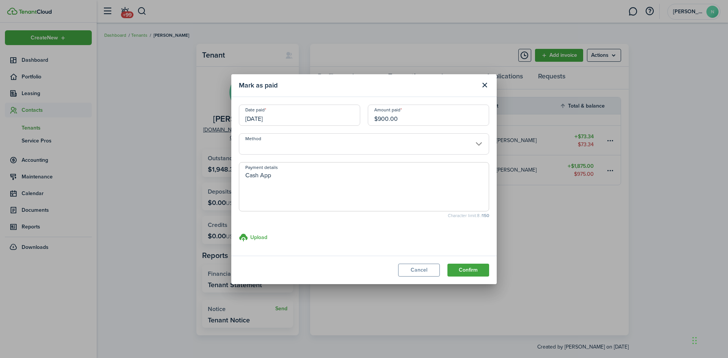
click at [286, 180] on textarea "Cash App" at bounding box center [363, 189] width 249 height 36
click at [472, 270] on button "Confirm" at bounding box center [468, 270] width 42 height 13
